Goal: Task Accomplishment & Management: Manage account settings

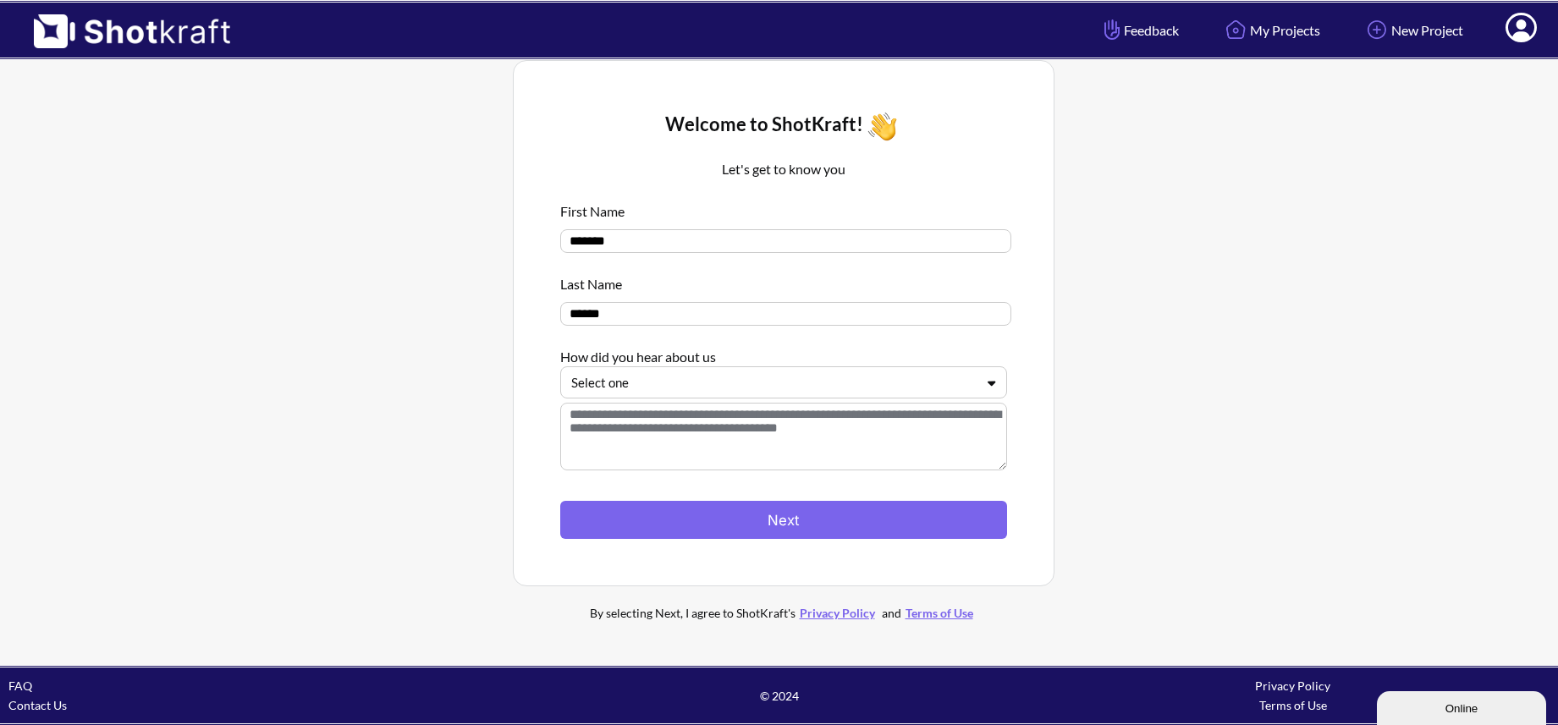
scroll to position [3, 0]
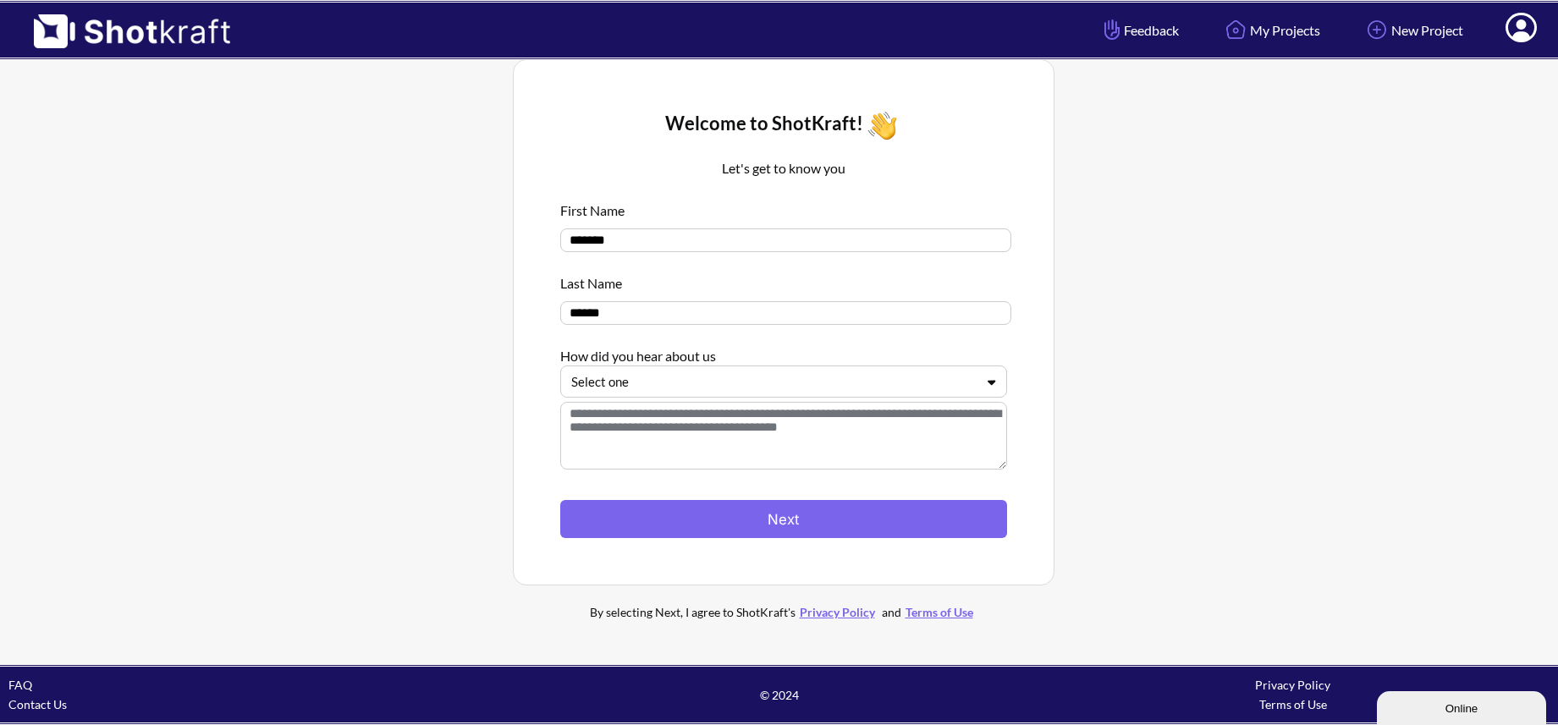
click at [813, 378] on div at bounding box center [773, 381] width 405 height 19
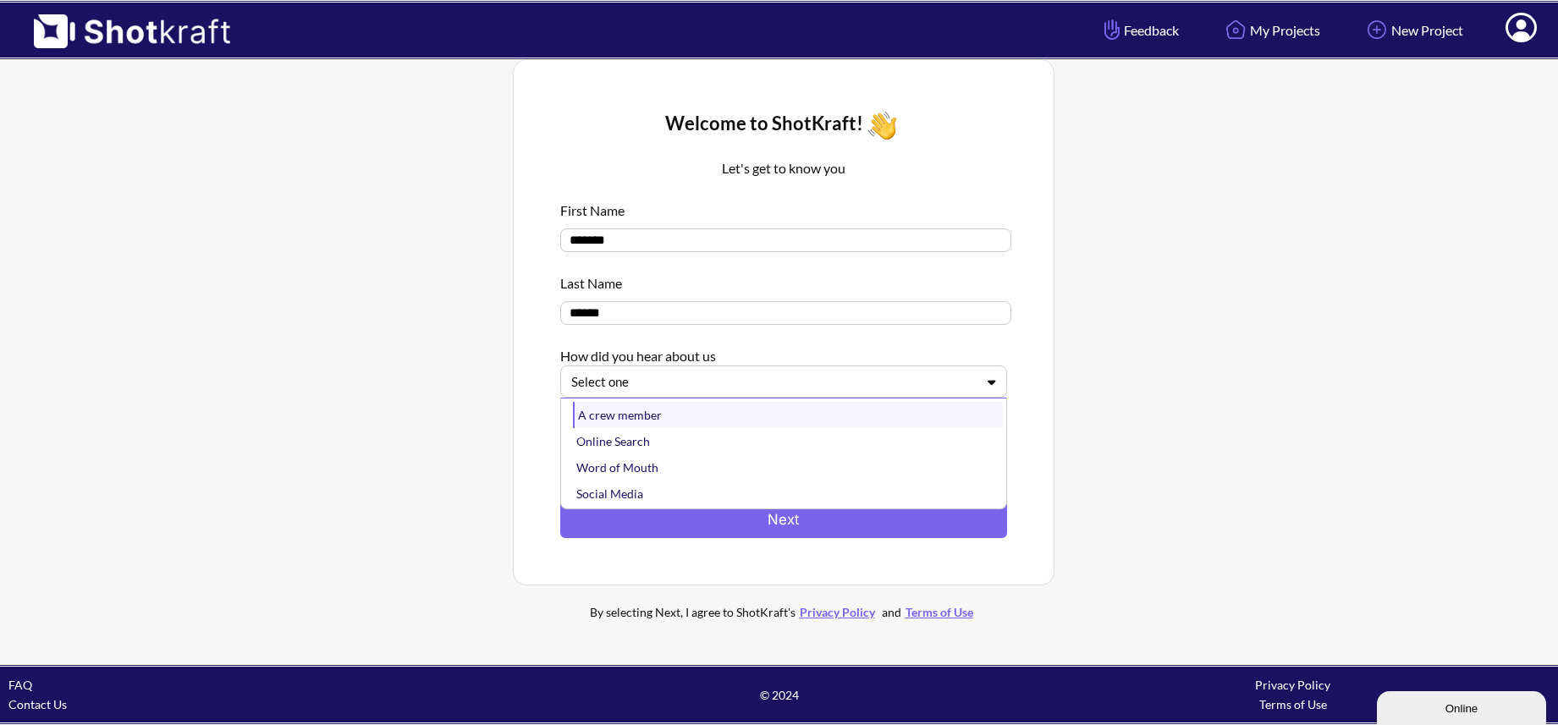
click at [799, 417] on div "A crew member" at bounding box center [788, 415] width 430 height 26
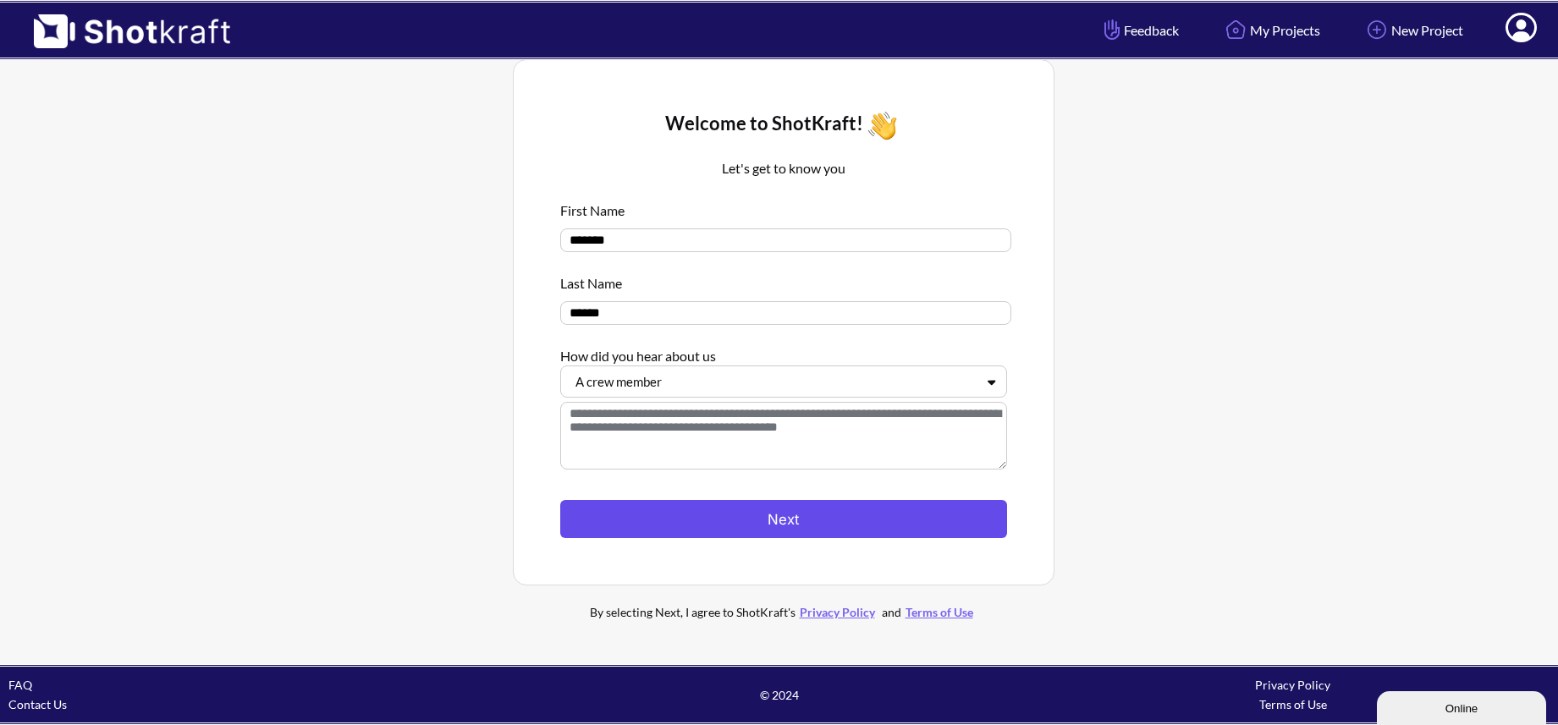
click at [855, 526] on button "Next" at bounding box center [783, 519] width 447 height 38
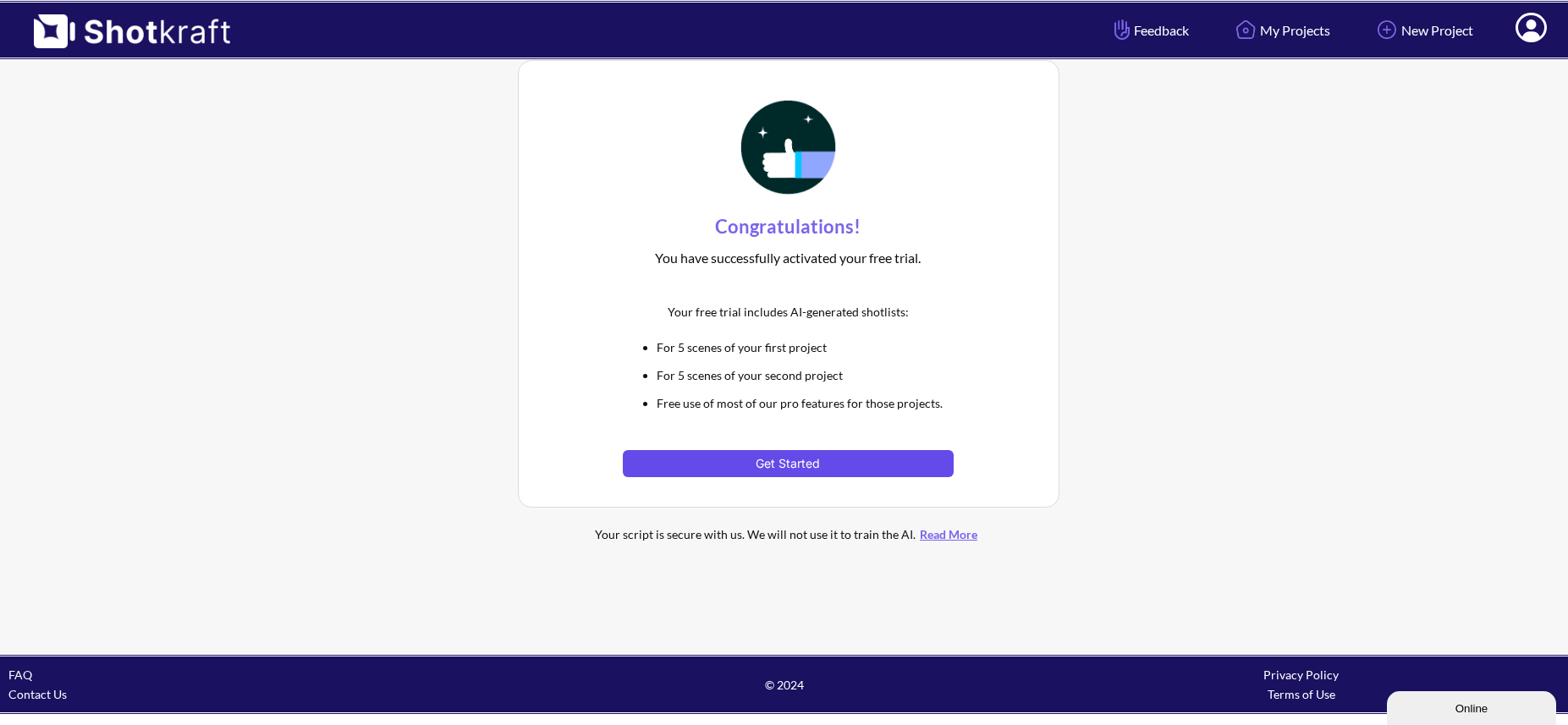
click at [828, 473] on button "Get Started" at bounding box center [787, 463] width 331 height 27
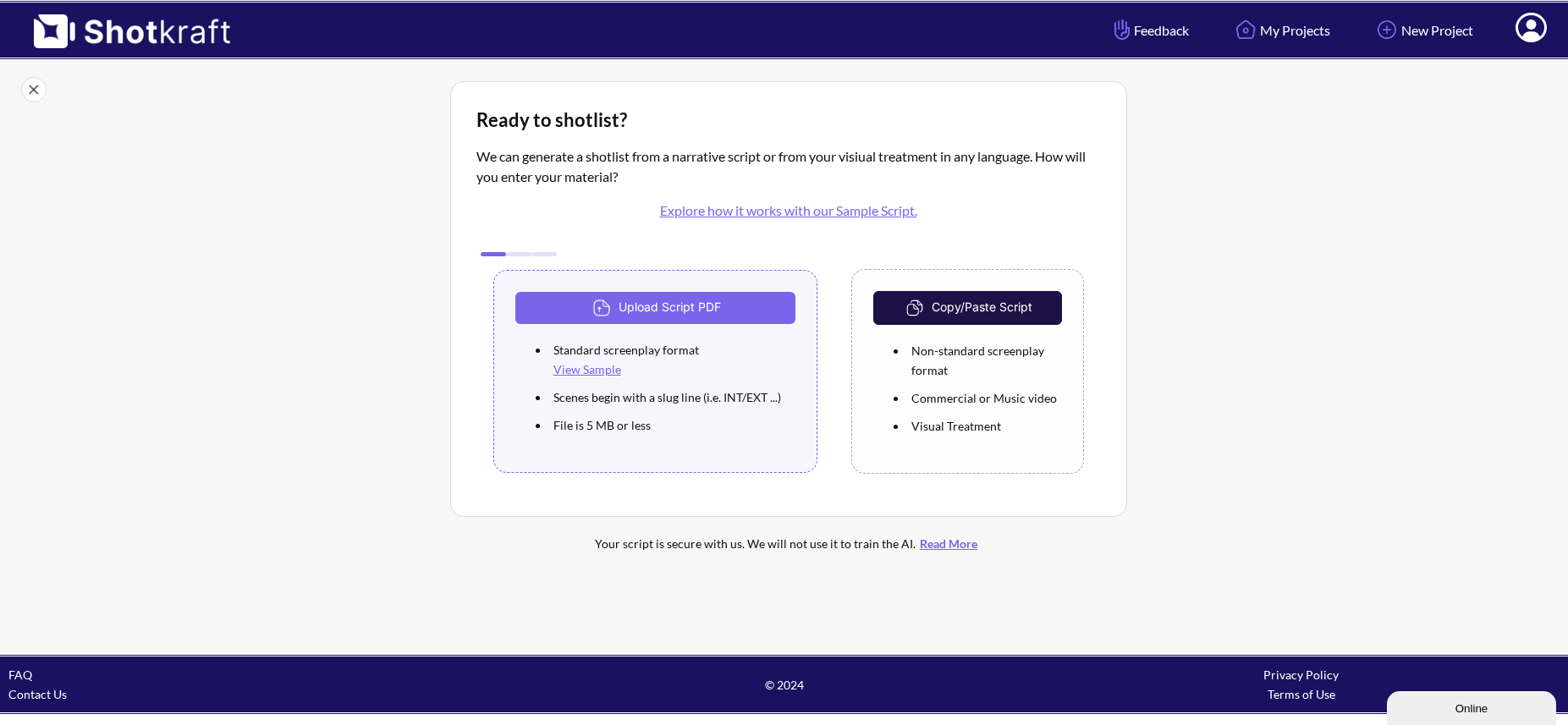
click at [1529, 30] on icon at bounding box center [1530, 28] width 31 height 30
click at [1460, 88] on link "Log Out" at bounding box center [1484, 88] width 141 height 27
